Goal: Feedback & Contribution: Leave review/rating

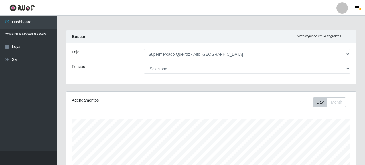
select select "496"
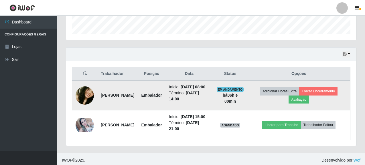
scroll to position [119, 290]
click at [309, 101] on button "Avaliação" at bounding box center [299, 100] width 20 height 8
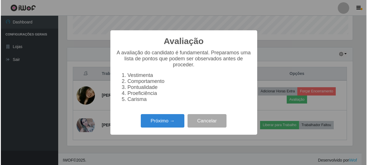
scroll to position [119, 287]
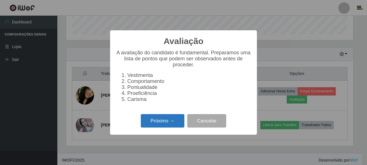
click at [159, 121] on button "Próximo →" at bounding box center [163, 120] width 44 height 13
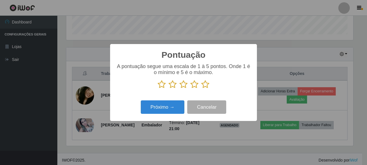
click at [207, 88] on icon at bounding box center [205, 84] width 8 height 9
click at [201, 89] on input "radio" at bounding box center [201, 89] width 0 height 0
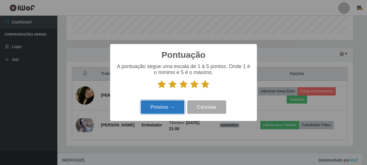
click at [159, 112] on button "Próximo →" at bounding box center [163, 107] width 44 height 13
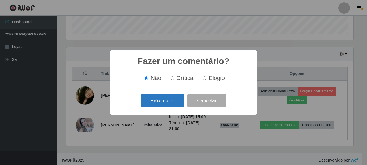
click at [170, 105] on button "Próximo →" at bounding box center [163, 100] width 44 height 13
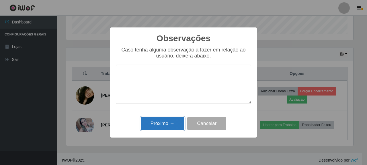
click at [159, 122] on button "Próximo →" at bounding box center [163, 123] width 44 height 13
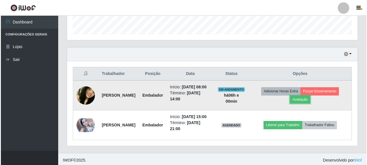
scroll to position [119, 290]
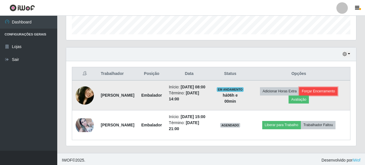
click at [320, 93] on button "Forçar Encerramento" at bounding box center [319, 91] width 38 height 8
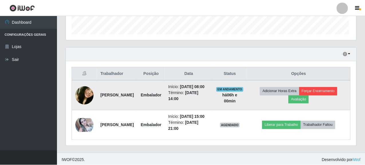
scroll to position [119, 287]
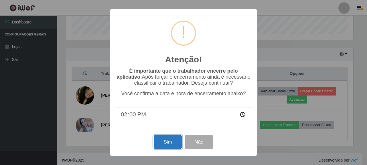
click at [166, 142] on button "Sim" at bounding box center [168, 142] width 28 height 13
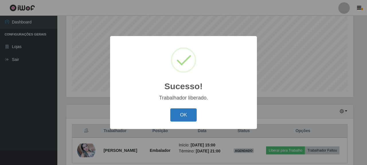
click at [188, 115] on button "OK" at bounding box center [183, 115] width 27 height 13
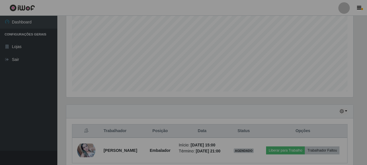
scroll to position [119, 290]
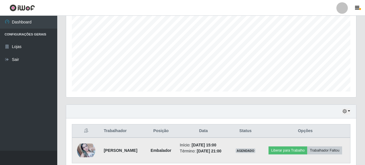
click at [83, 153] on img at bounding box center [86, 151] width 18 height 14
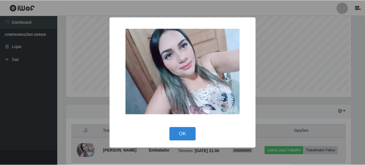
scroll to position [119, 287]
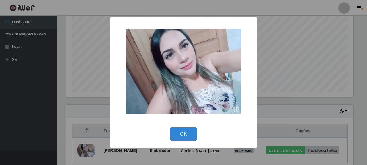
click at [24, 98] on div "× OK Cancel" at bounding box center [183, 82] width 367 height 165
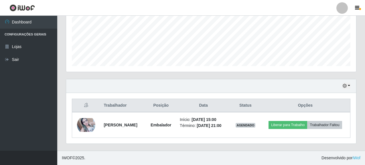
scroll to position [143, 0]
